Goal: Check status: Check status

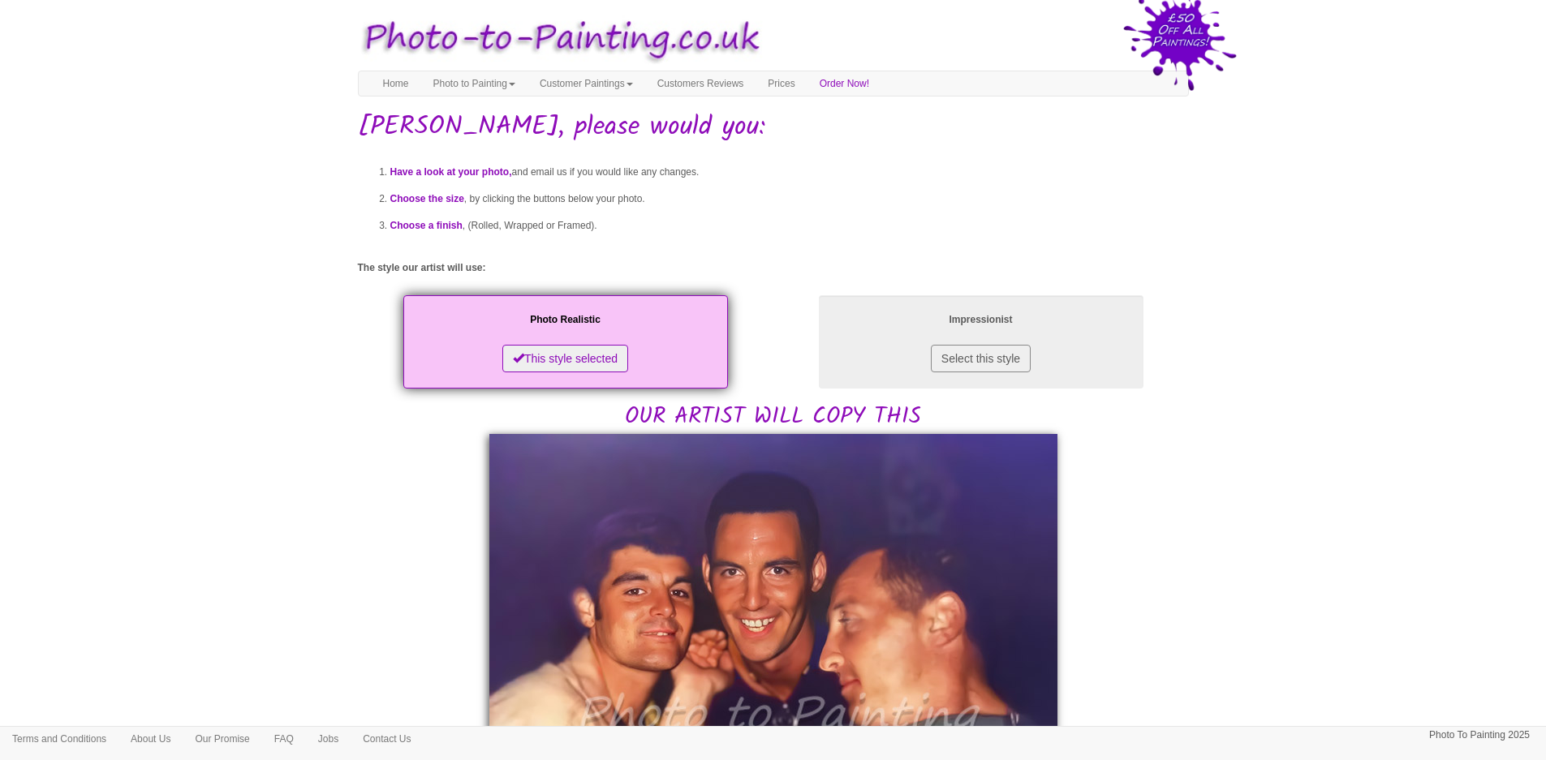
scroll to position [162, 0]
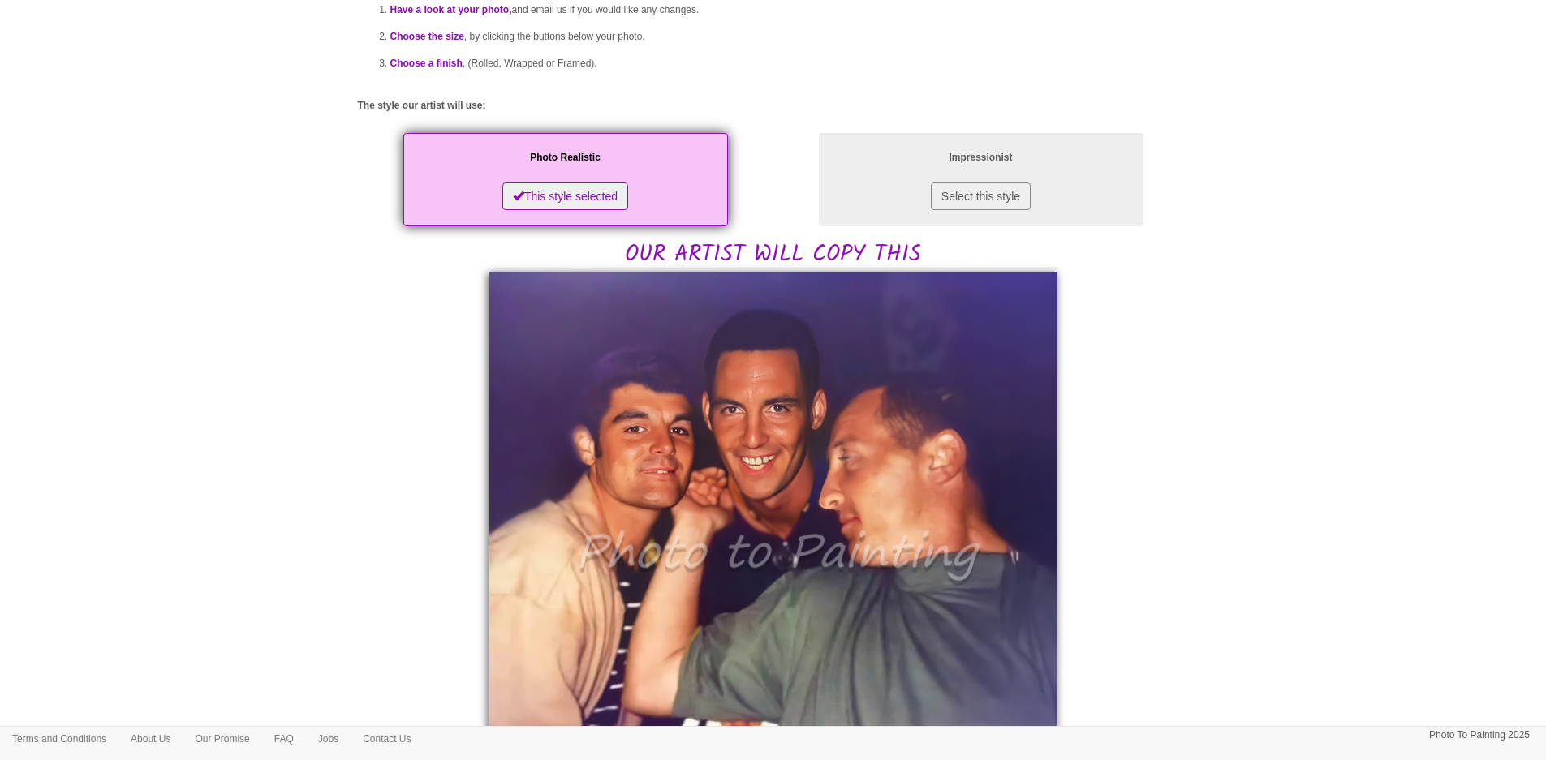
click at [982, 355] on img at bounding box center [773, 505] width 568 height 467
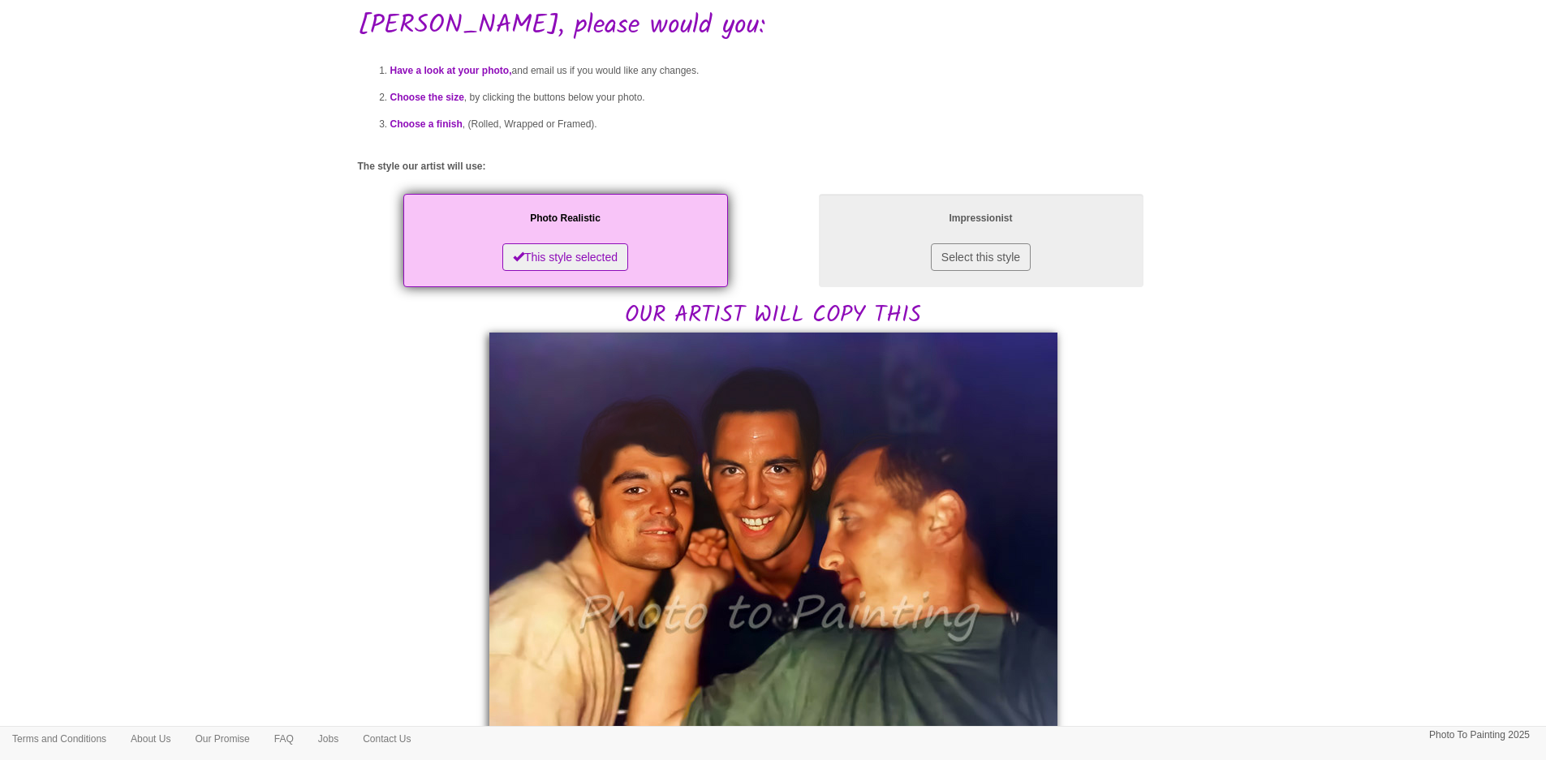
scroll to position [162, 0]
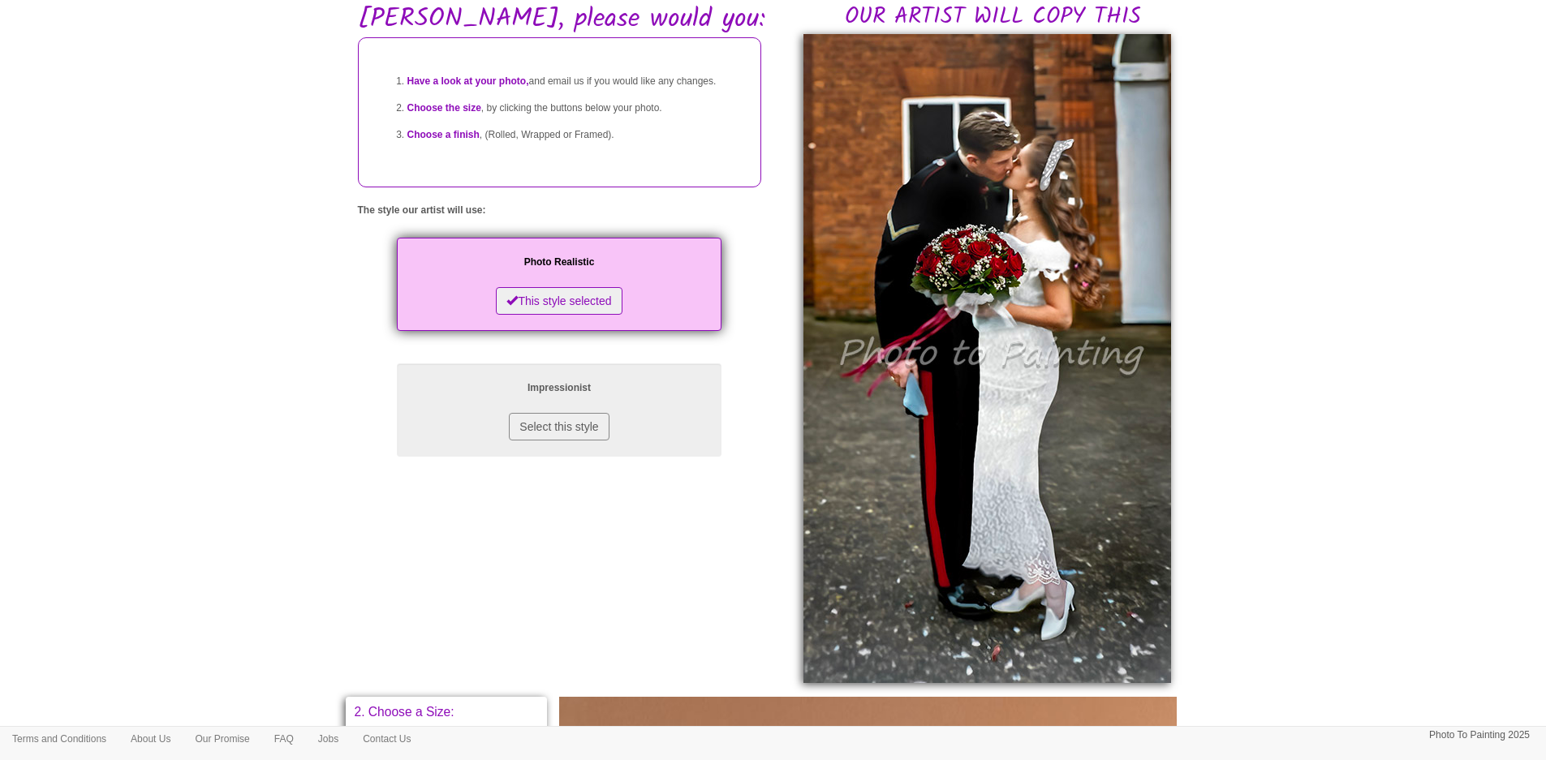
scroll to position [162, 0]
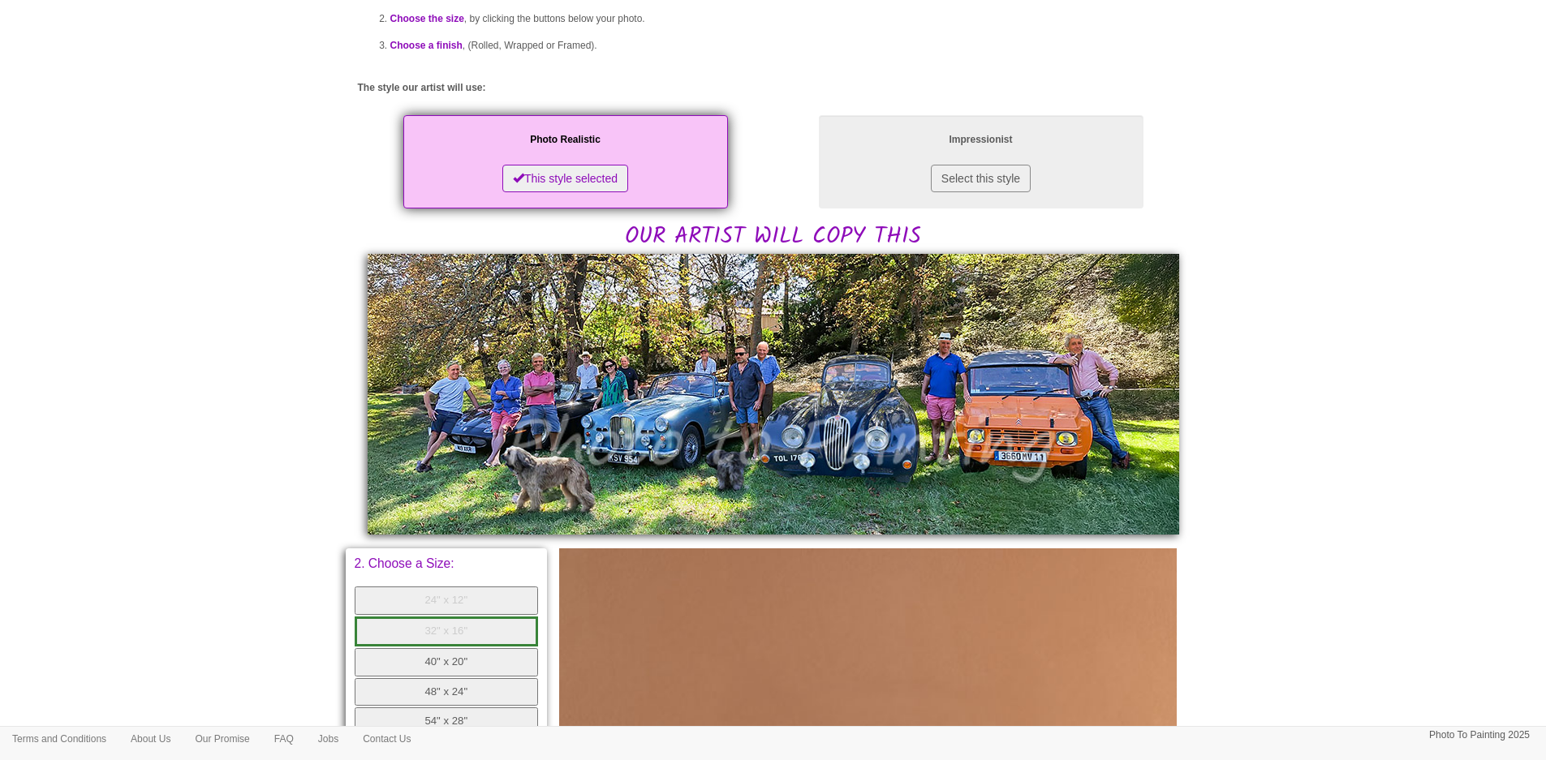
scroll to position [162, 0]
